Goal: Task Accomplishment & Management: Manage account settings

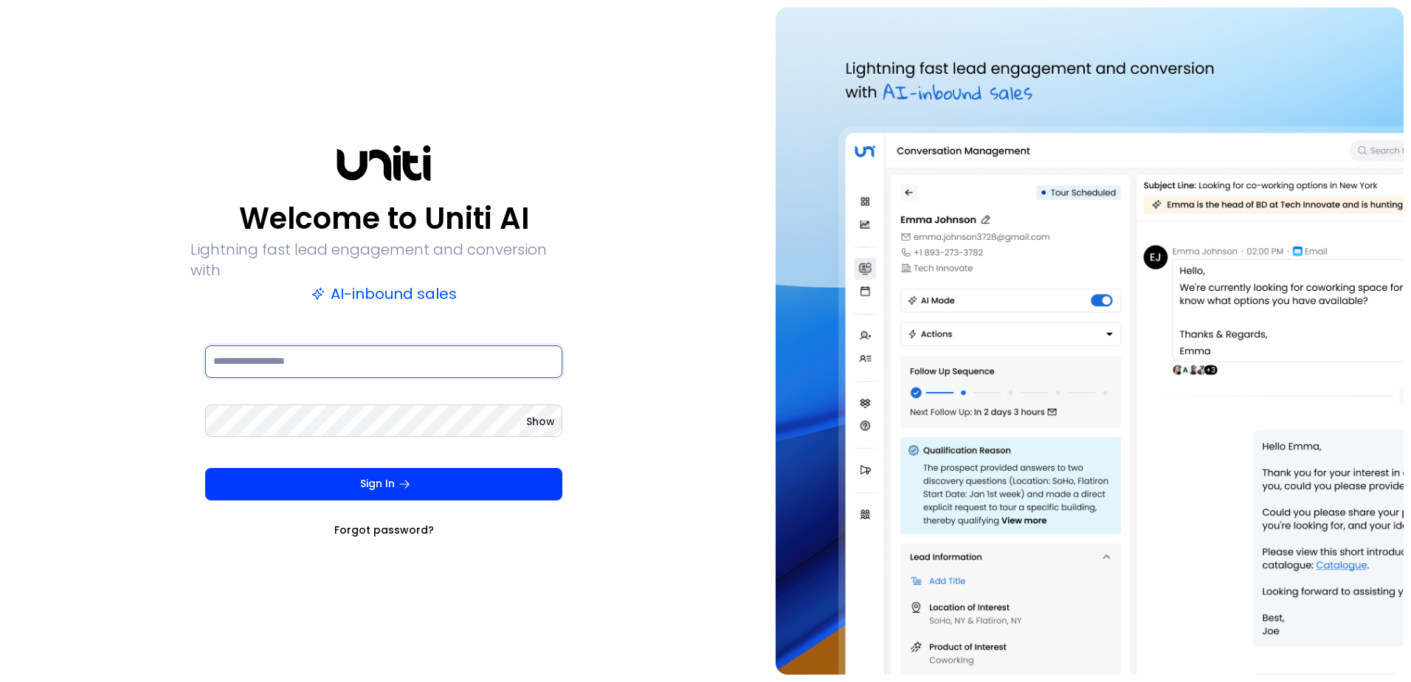
type input "**********"
drag, startPoint x: 0, startPoint y: 0, endPoint x: 1118, endPoint y: 261, distance: 1147.6
drag, startPoint x: 1118, startPoint y: 261, endPoint x: 407, endPoint y: 476, distance: 742.8
click at [405, 478] on icon "submit" at bounding box center [404, 484] width 13 height 13
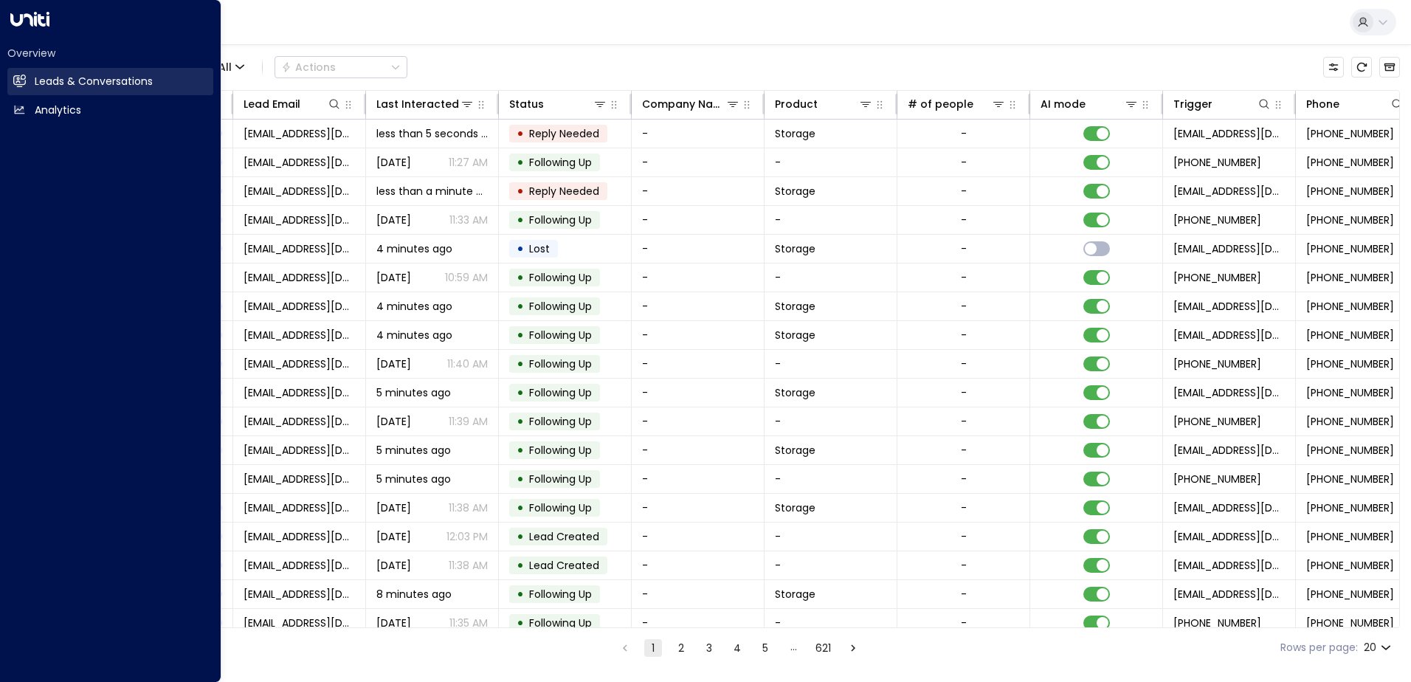
click at [84, 80] on h2 "Leads & Conversations" at bounding box center [94, 82] width 118 height 16
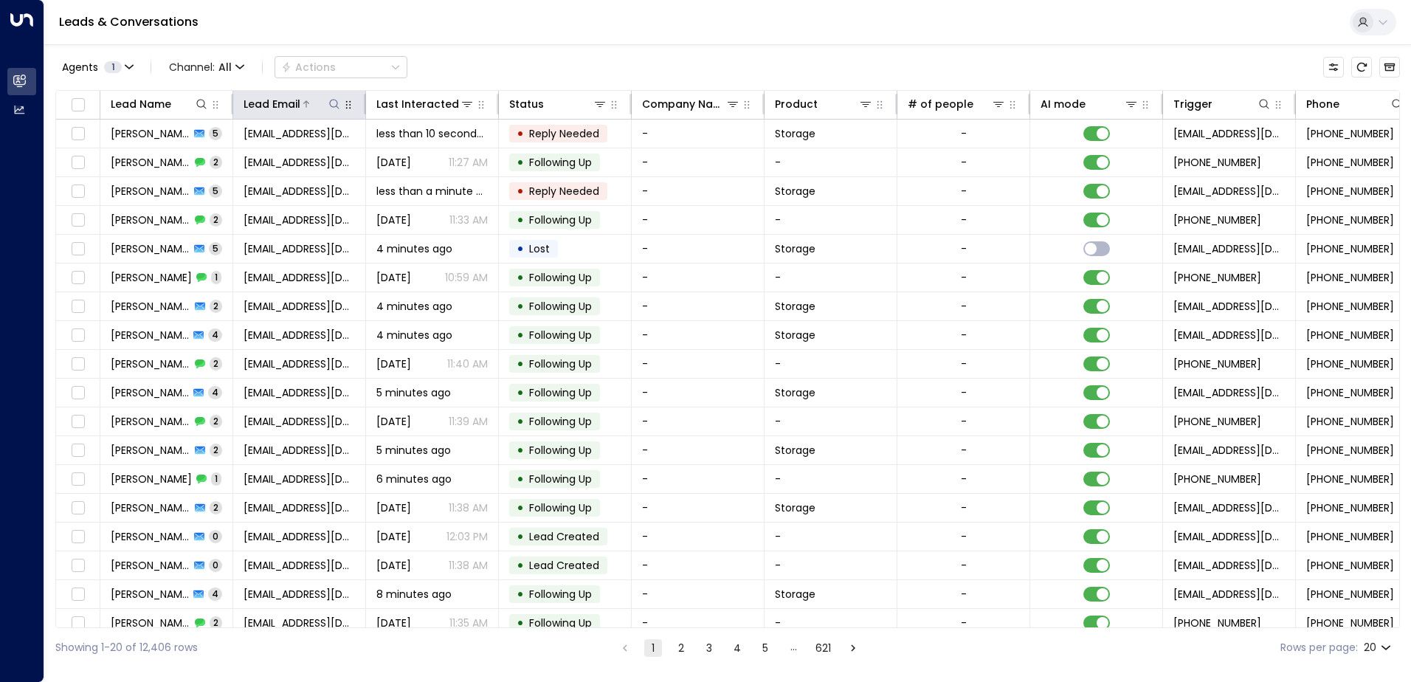
click at [336, 104] on icon at bounding box center [334, 104] width 12 height 12
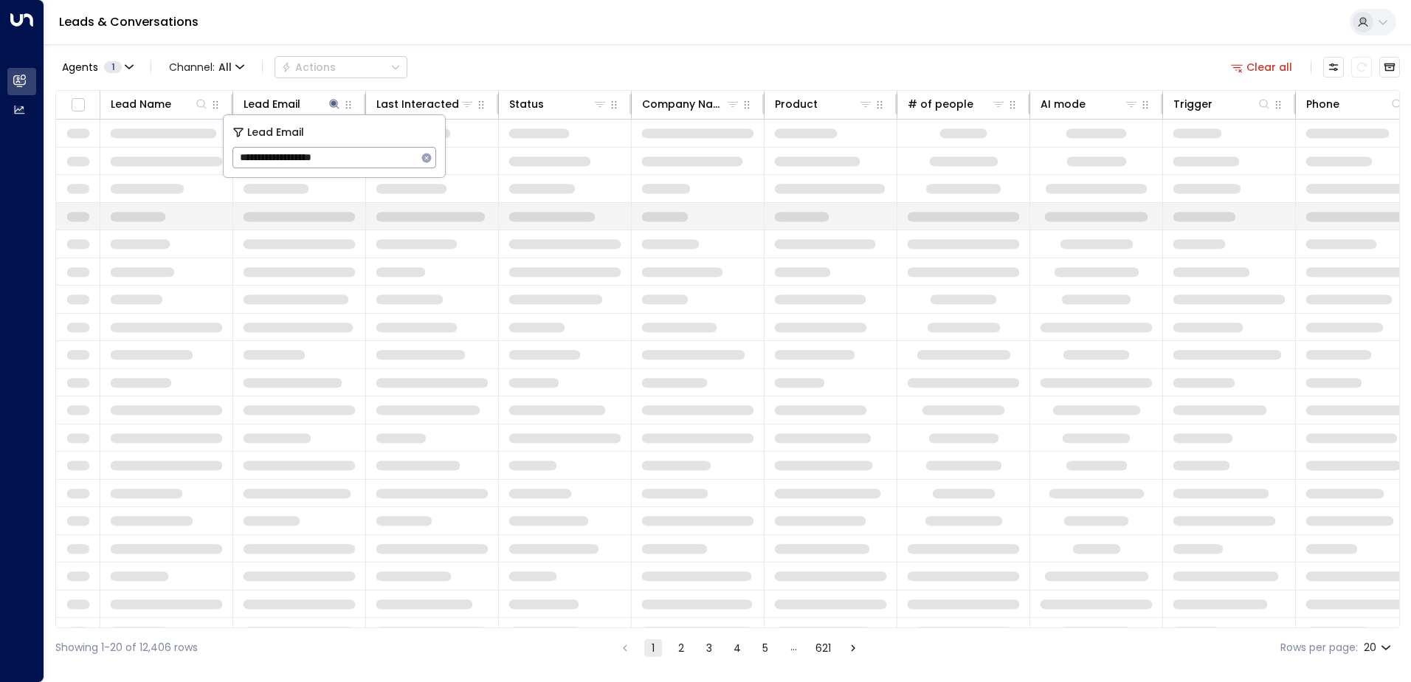
type input "**********"
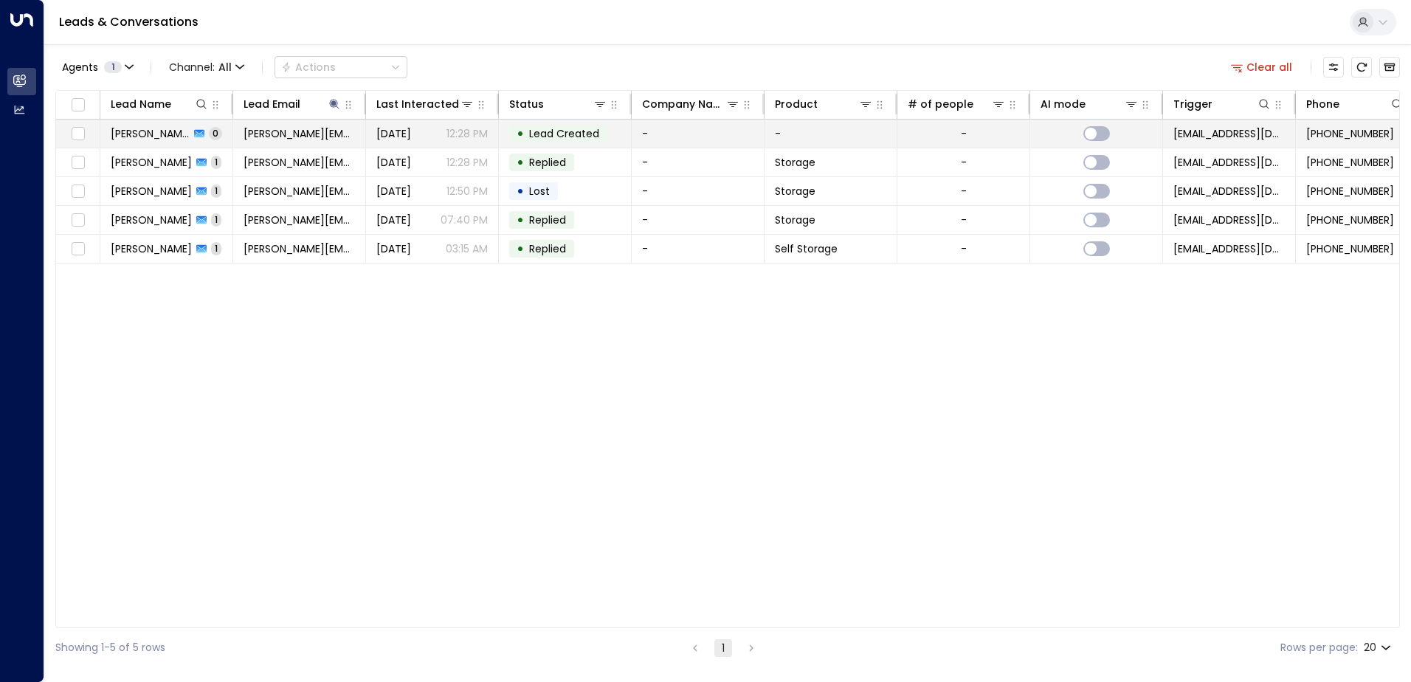
click at [675, 137] on td "-" at bounding box center [698, 134] width 133 height 28
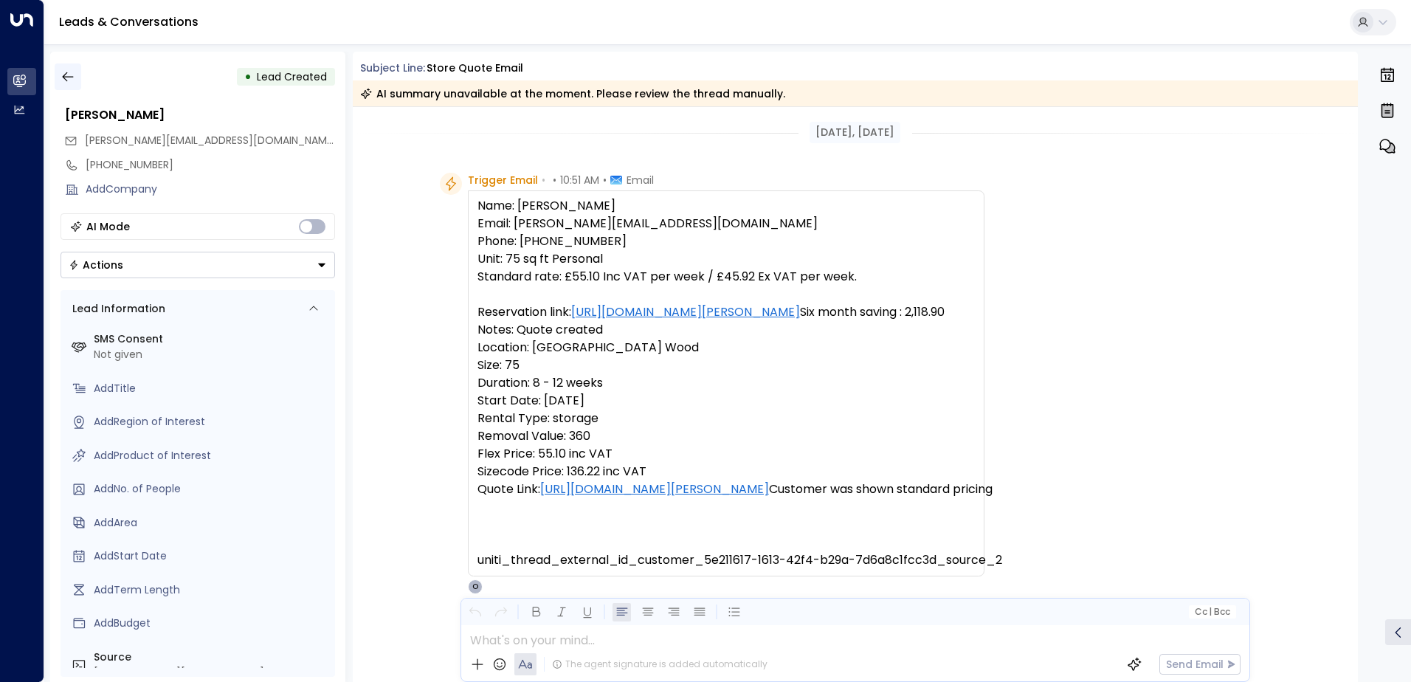
click at [77, 78] on button "button" at bounding box center [68, 76] width 27 height 27
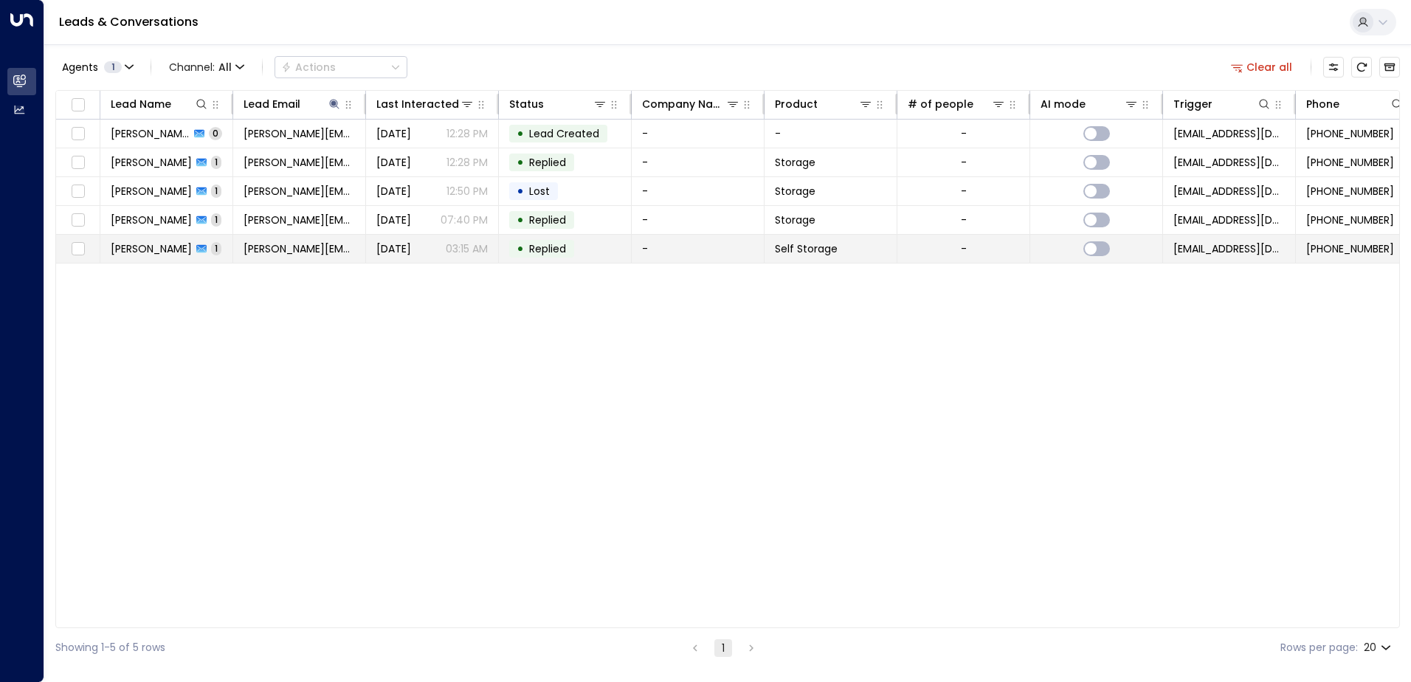
click at [639, 254] on td "-" at bounding box center [698, 249] width 133 height 28
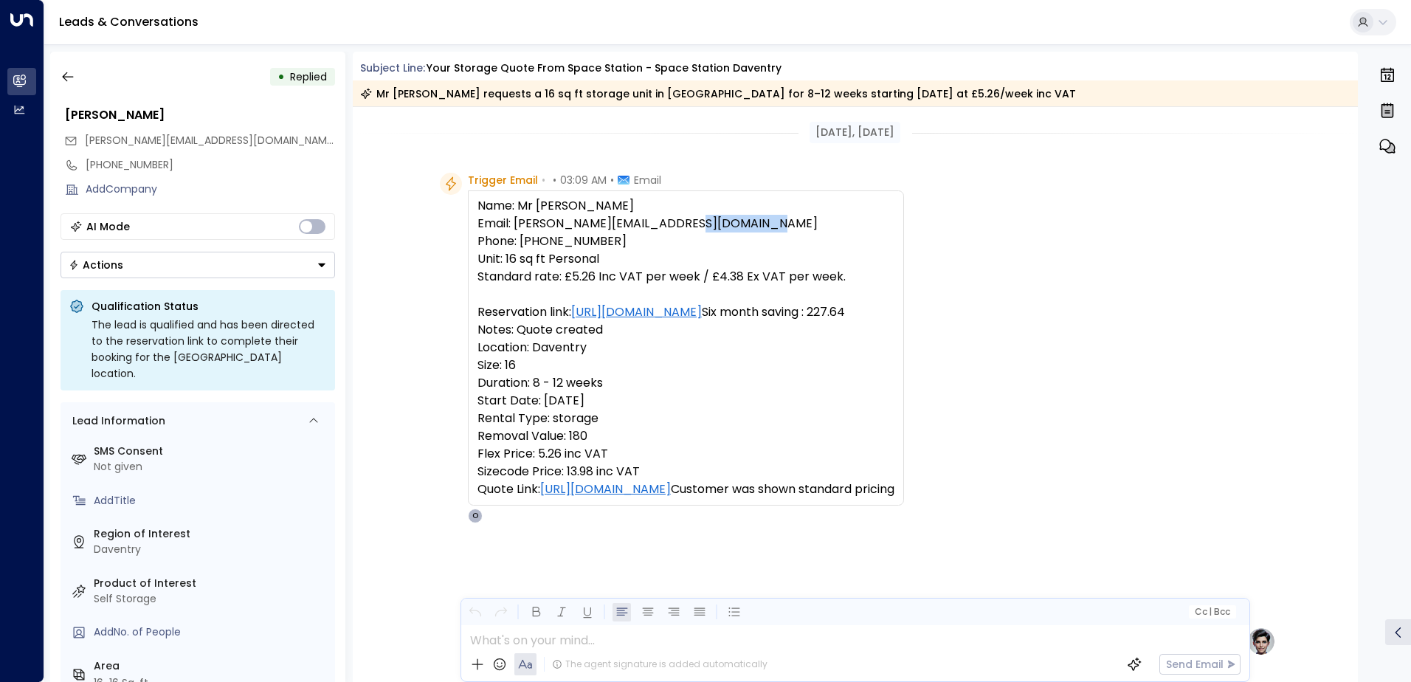
drag, startPoint x: 517, startPoint y: 238, endPoint x: 593, endPoint y: 234, distance: 76.1
click at [593, 234] on pre "Name: Mr [PERSON_NAME] Email: [PERSON_NAME][EMAIL_ADDRESS][DOMAIN_NAME] Phone: …" at bounding box center [686, 347] width 417 height 301
drag, startPoint x: 593, startPoint y: 234, endPoint x: 571, endPoint y: 241, distance: 22.4
copy pre "01279645334"
click at [1050, 271] on div "Trigger Email • • 03:09 AM • Email Name: Mr [PERSON_NAME] Email: [PERSON_NAME][…" at bounding box center [858, 348] width 836 height 351
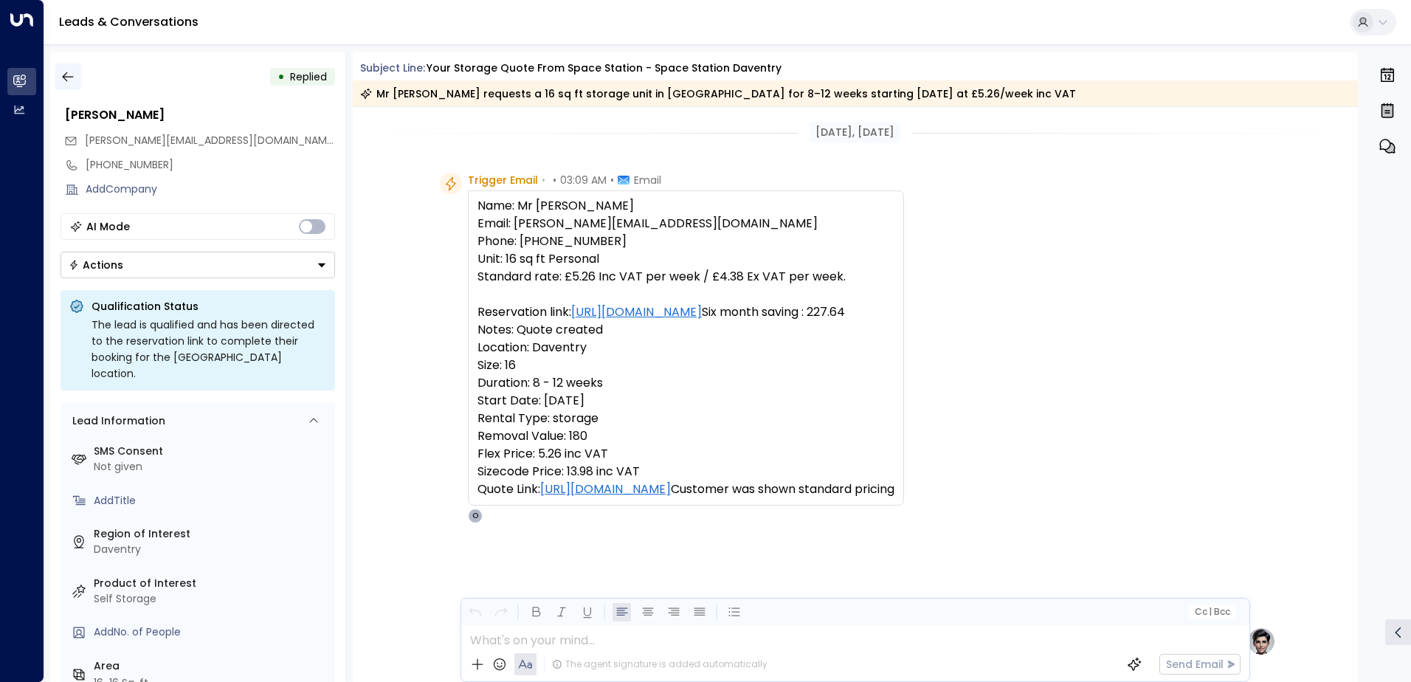
click at [65, 72] on icon "button" at bounding box center [68, 76] width 15 height 15
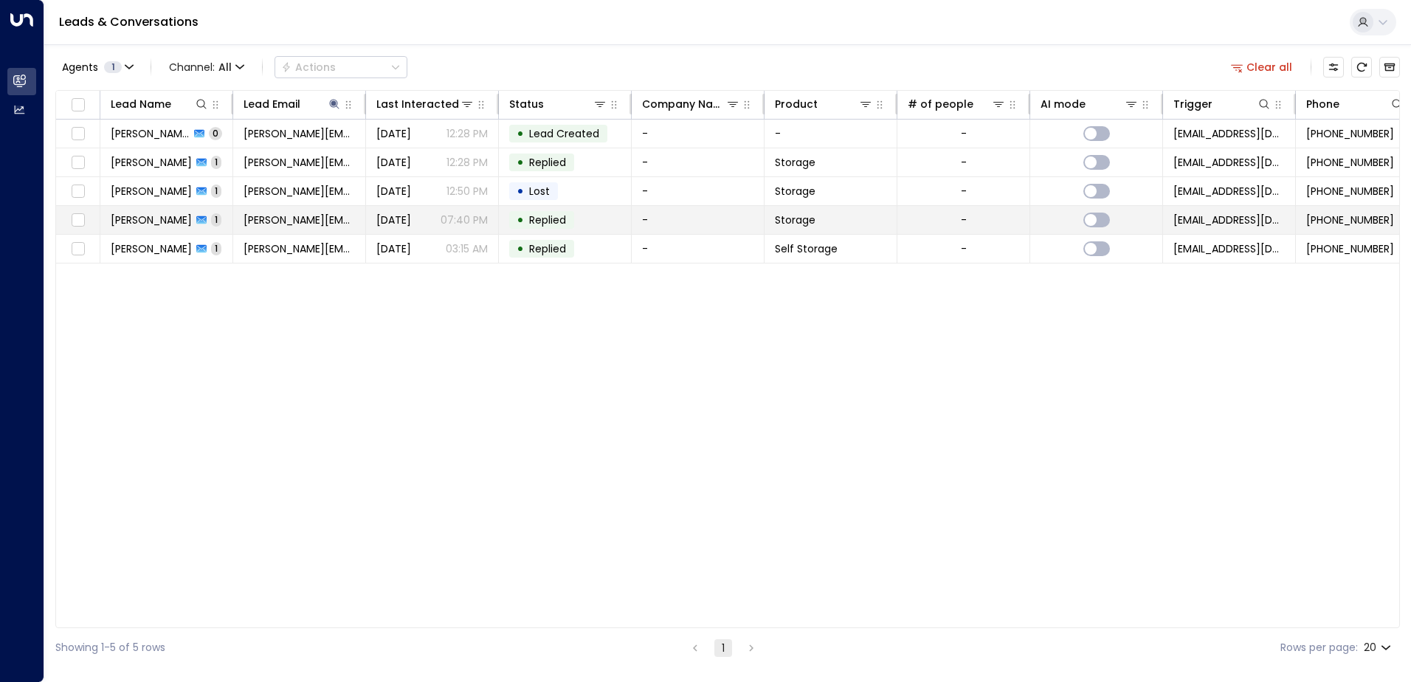
click at [587, 217] on td "• Replied" at bounding box center [565, 220] width 133 height 28
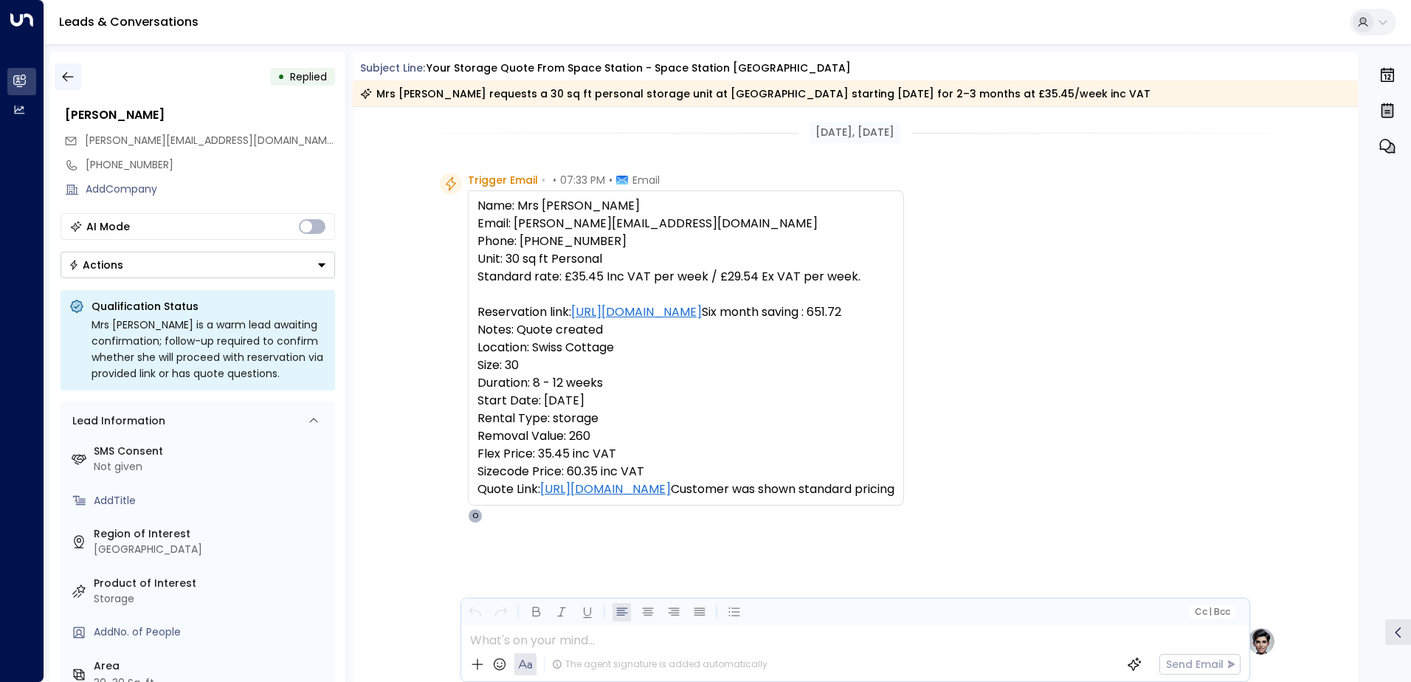
click at [65, 79] on icon "button" at bounding box center [67, 77] width 11 height 10
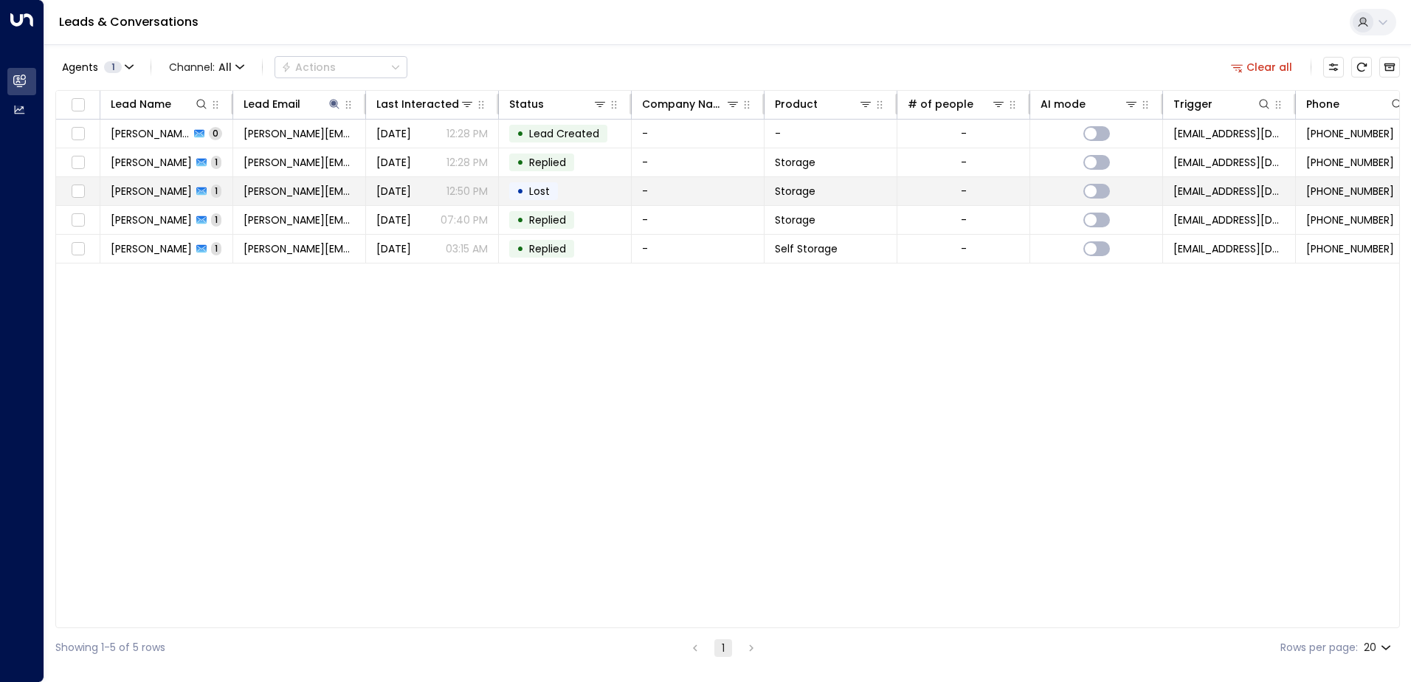
click at [595, 185] on td "• Lost" at bounding box center [565, 191] width 133 height 28
